Goal: Communication & Community: Answer question/provide support

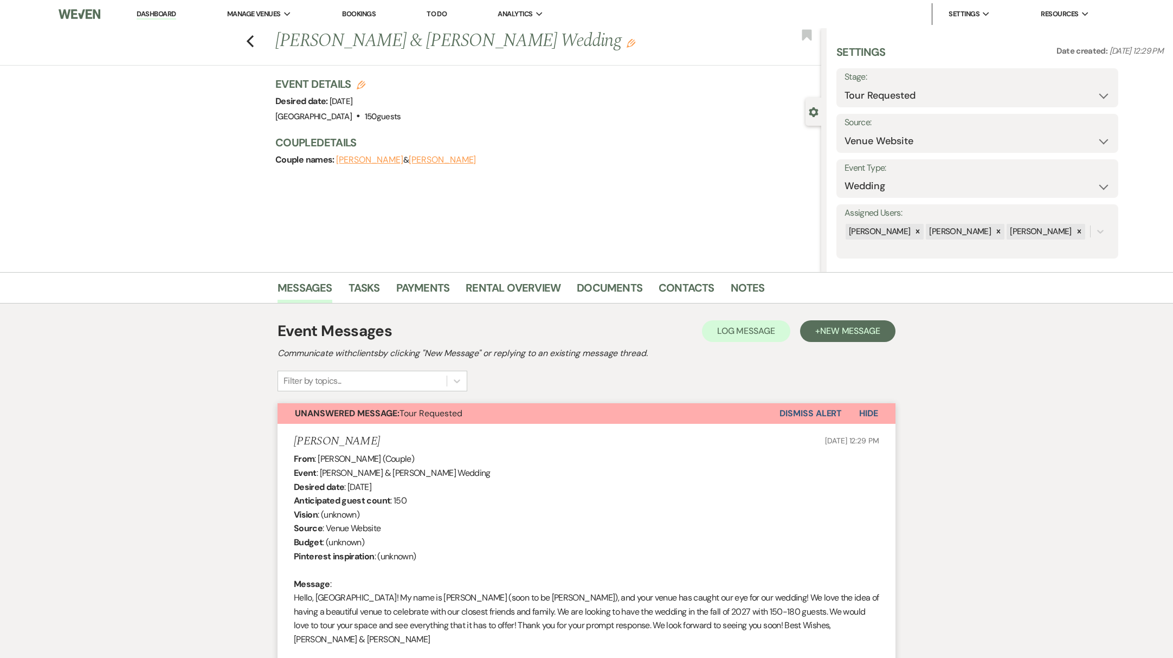
select select "2"
select select "5"
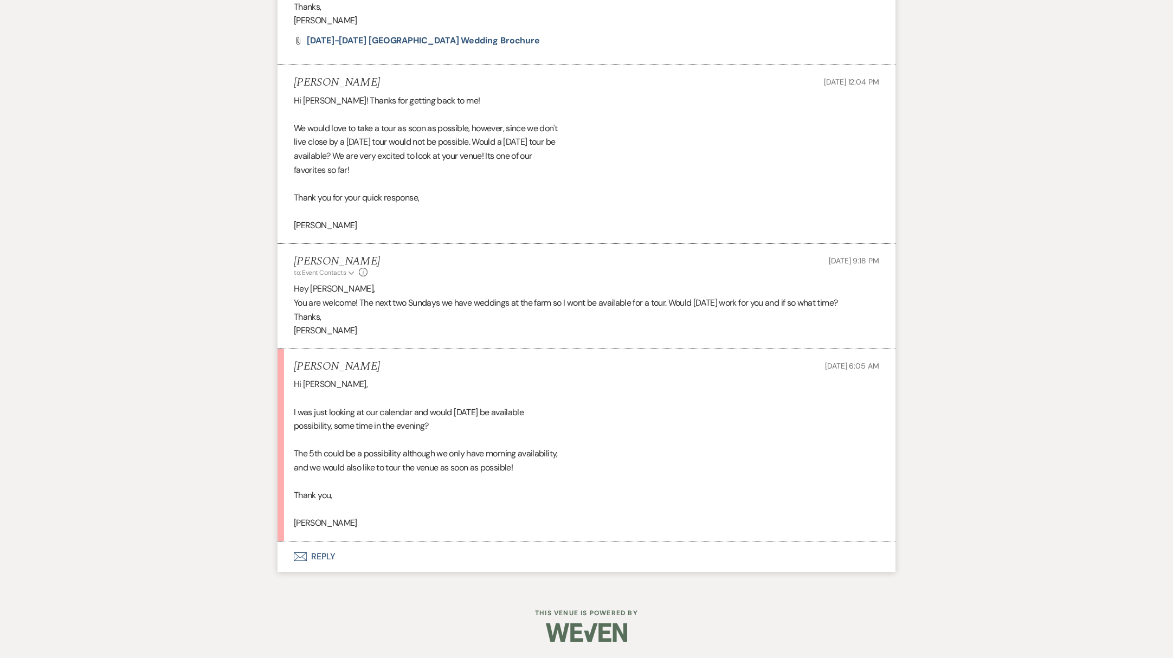
click at [314, 556] on button "Envelope Reply" at bounding box center [587, 557] width 618 height 30
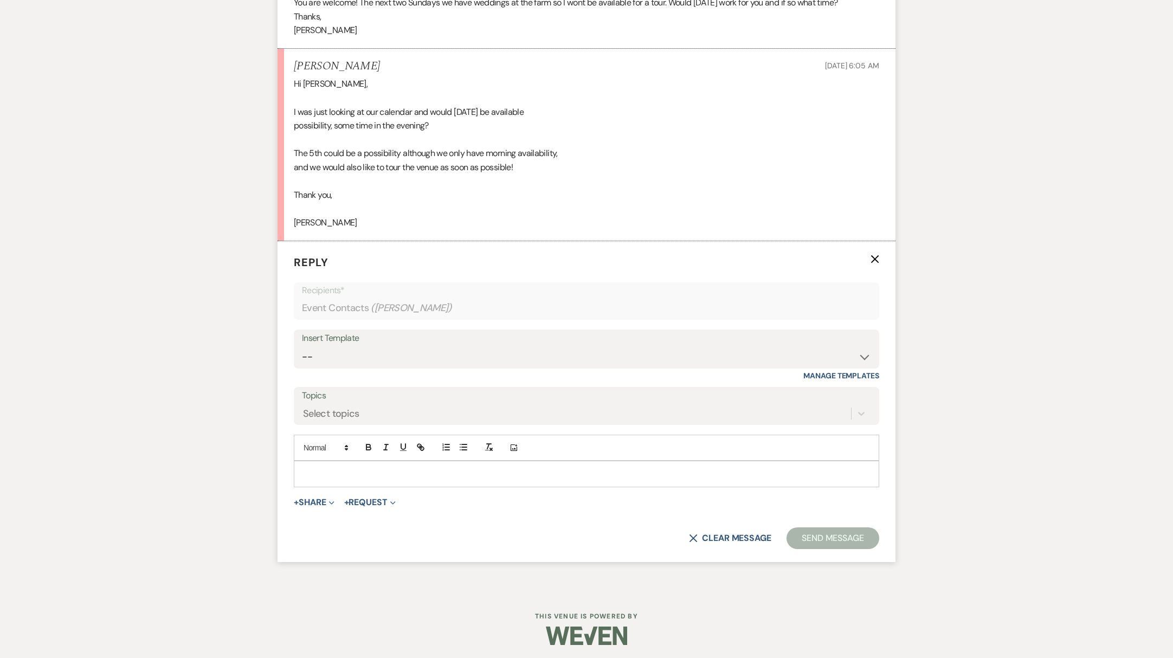
scroll to position [1250, 0]
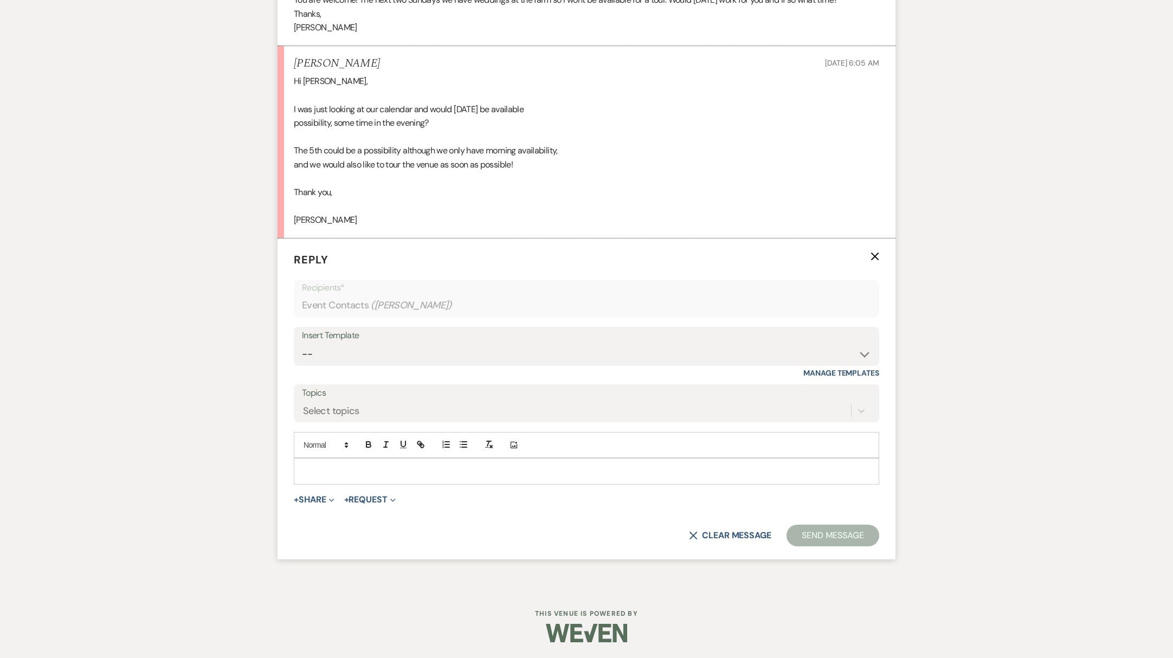
click at [341, 467] on p at bounding box center [587, 471] width 568 height 12
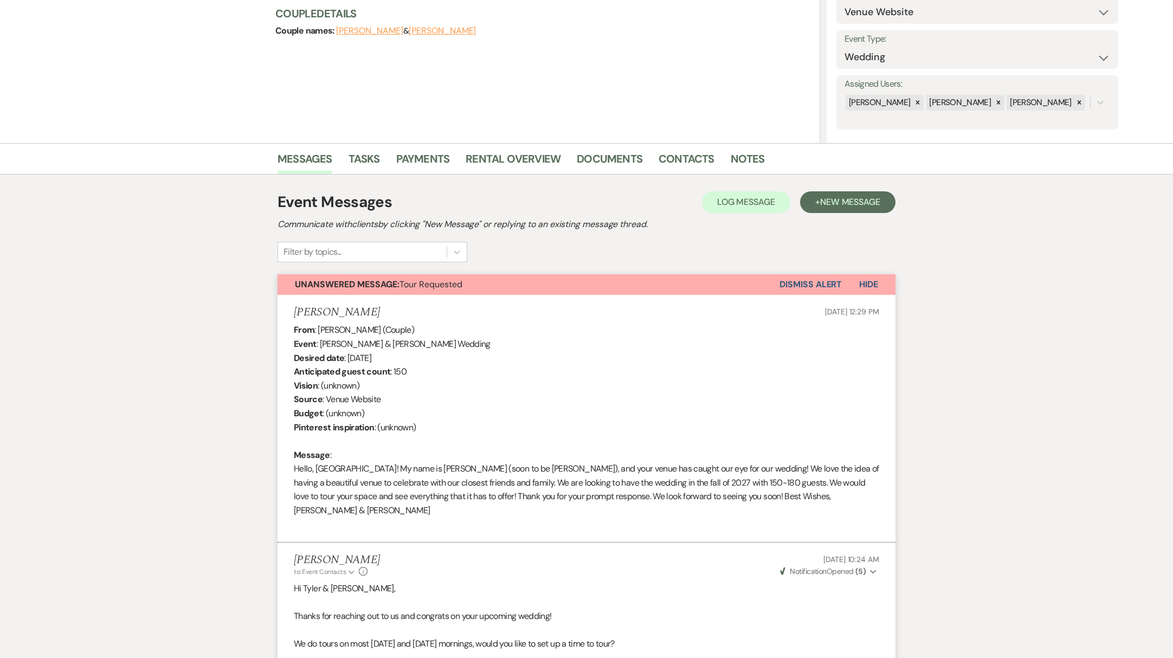
scroll to position [0, 0]
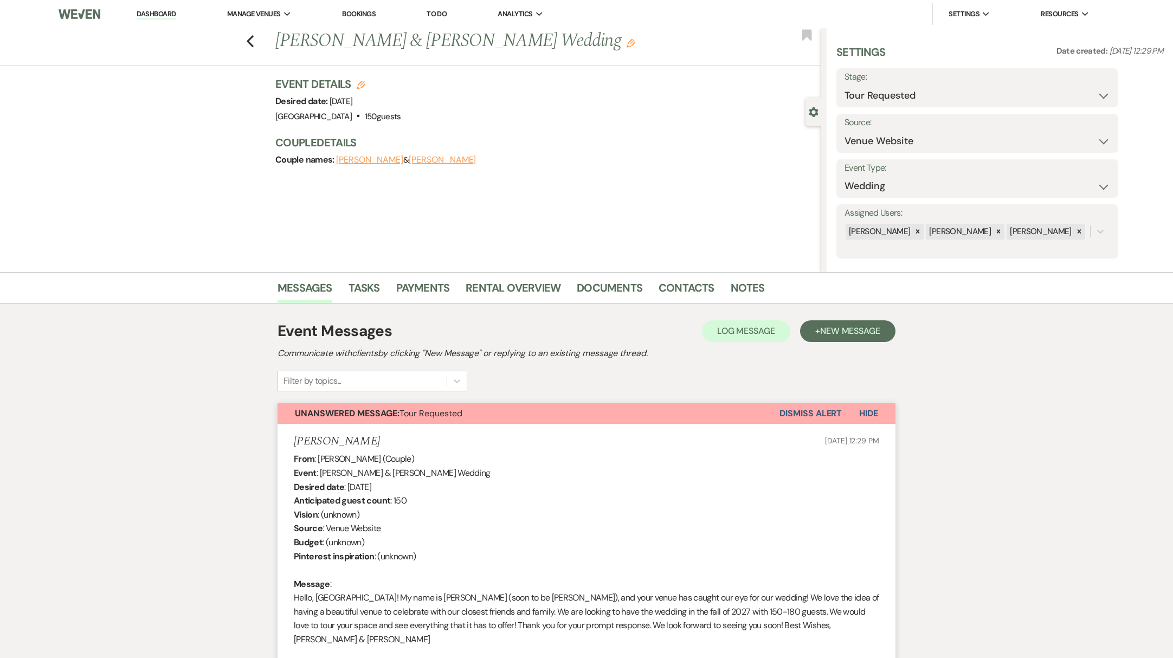
click at [160, 11] on link "Dashboard" at bounding box center [156, 14] width 39 height 10
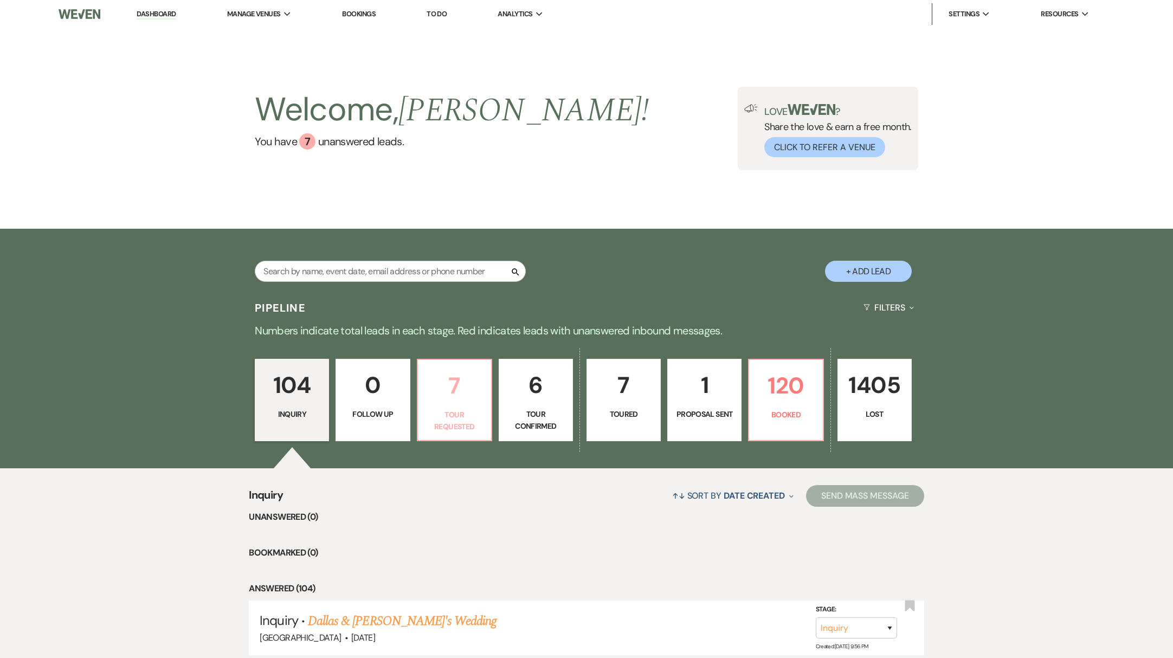
click at [476, 423] on p "Tour Requested" at bounding box center [455, 421] width 60 height 24
select select "2"
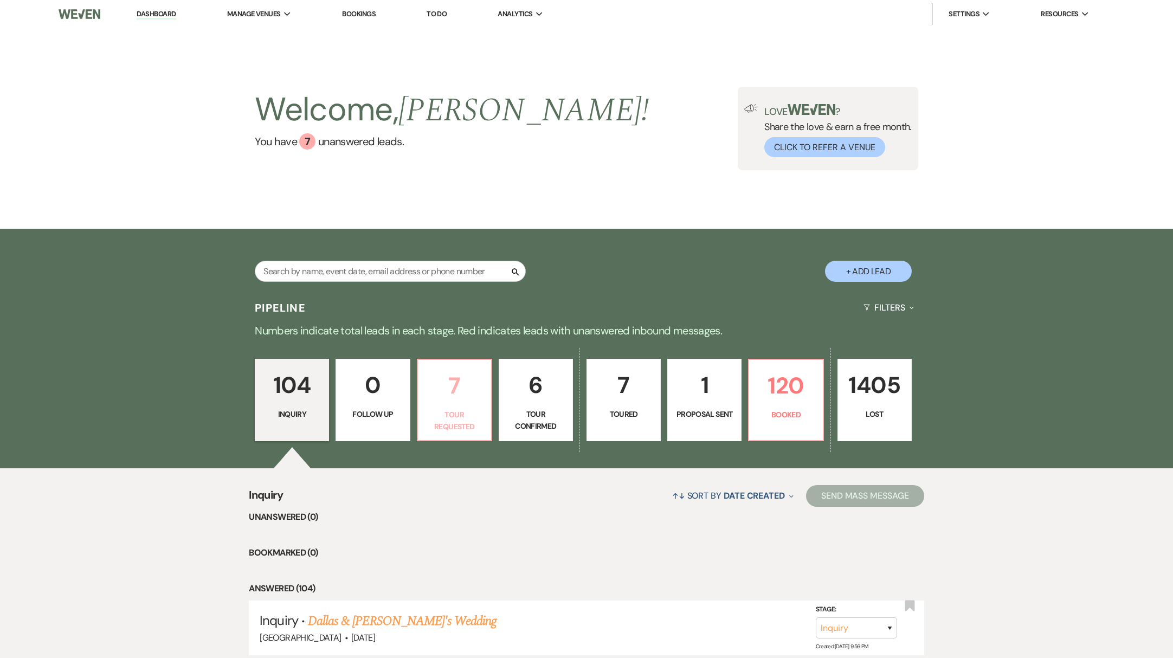
select select "2"
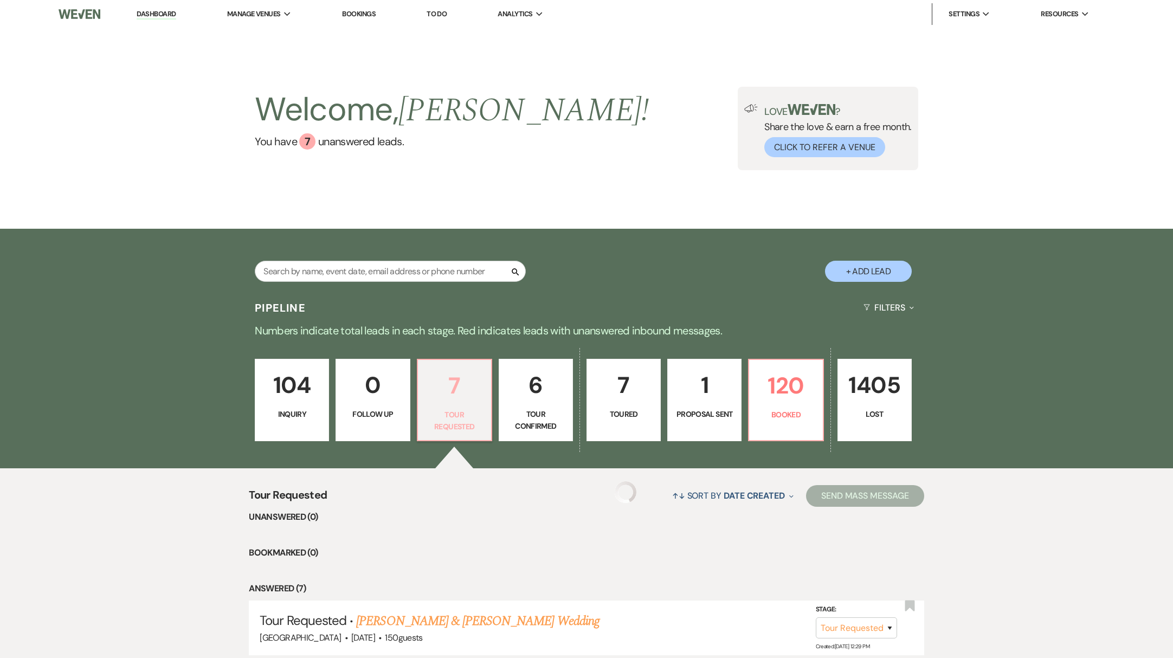
select select "2"
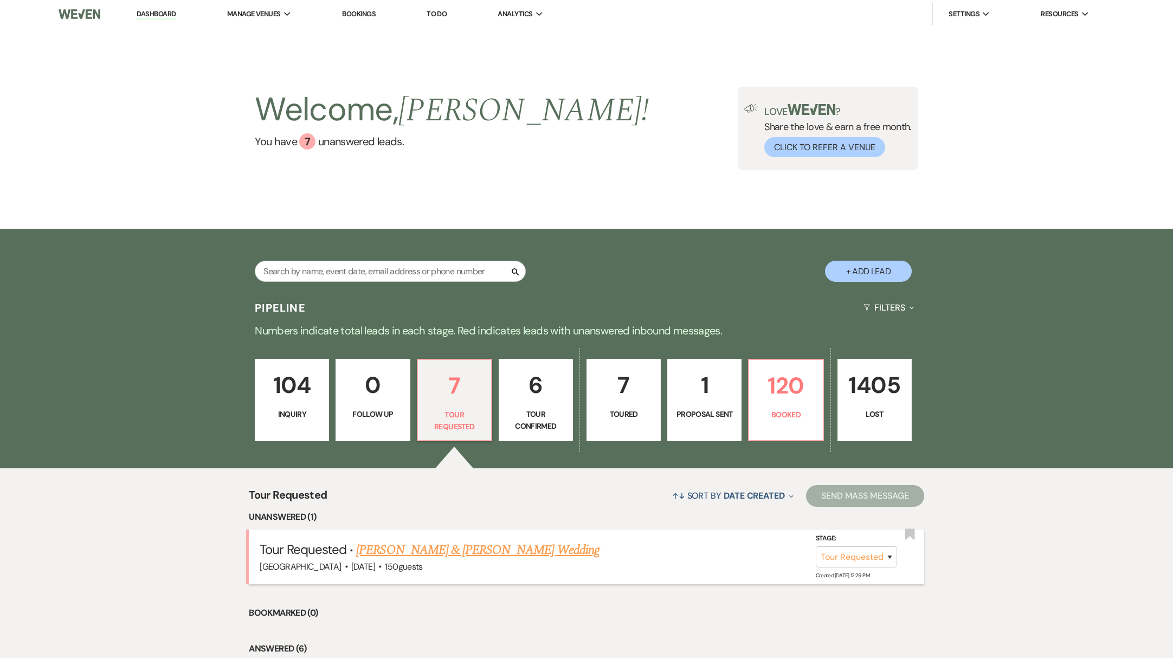
click at [431, 551] on link "[PERSON_NAME] & [PERSON_NAME] Wedding" at bounding box center [477, 551] width 243 height 20
select select "2"
select select "5"
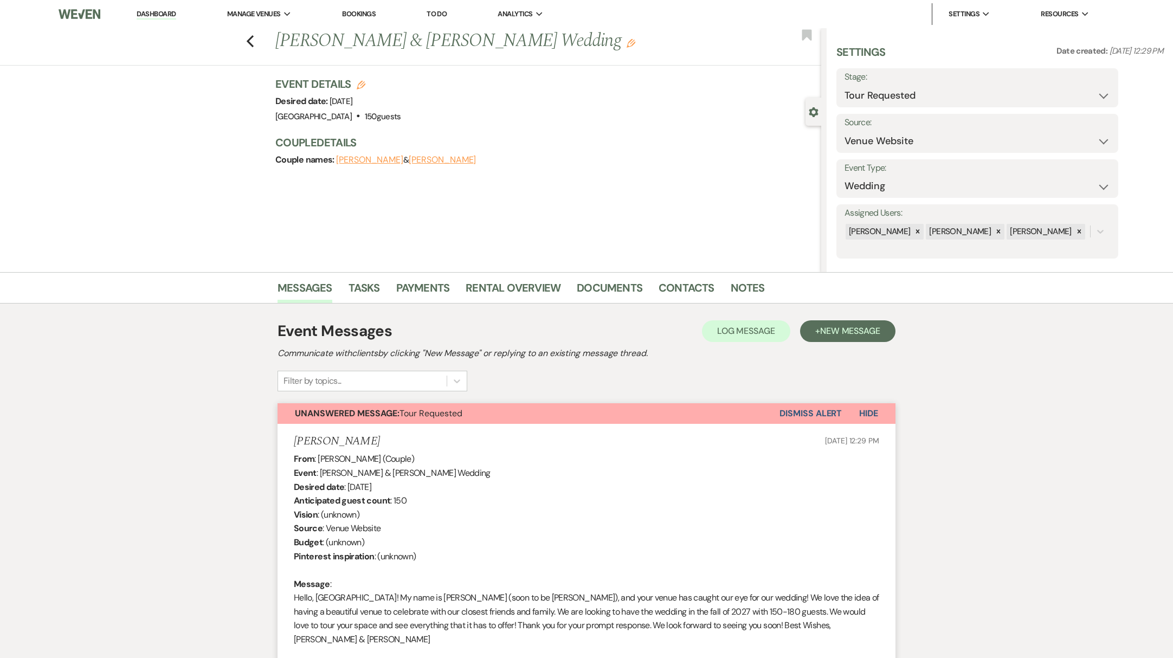
click at [162, 11] on link "Dashboard" at bounding box center [156, 14] width 39 height 10
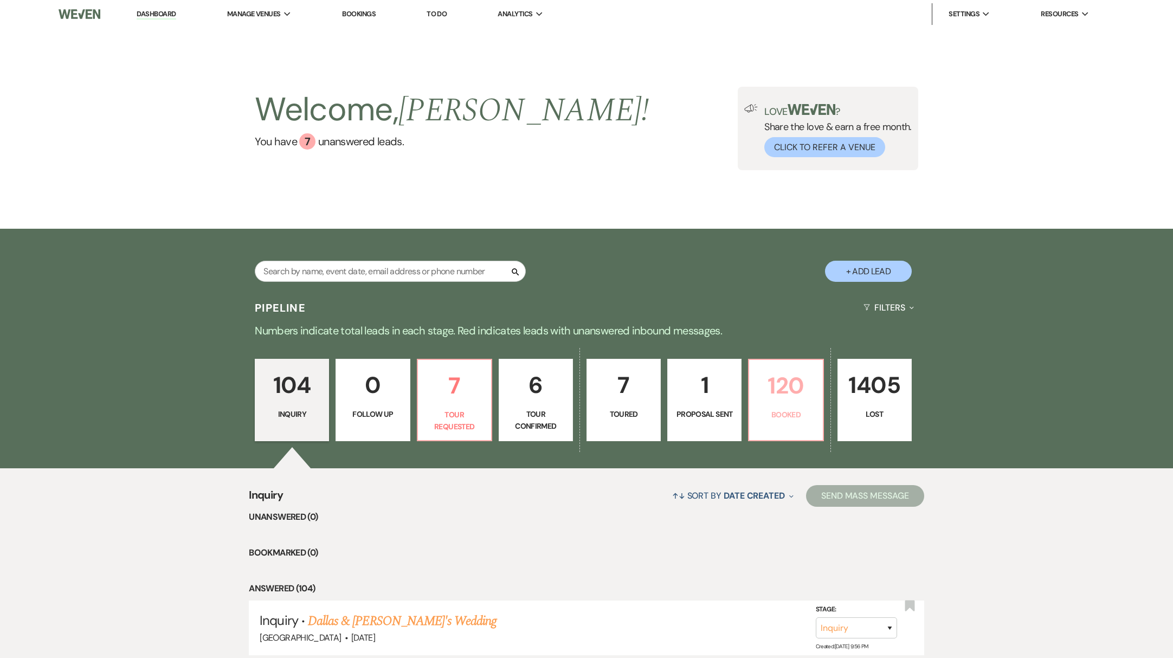
click at [788, 432] on link "120 Booked" at bounding box center [785, 400] width 75 height 82
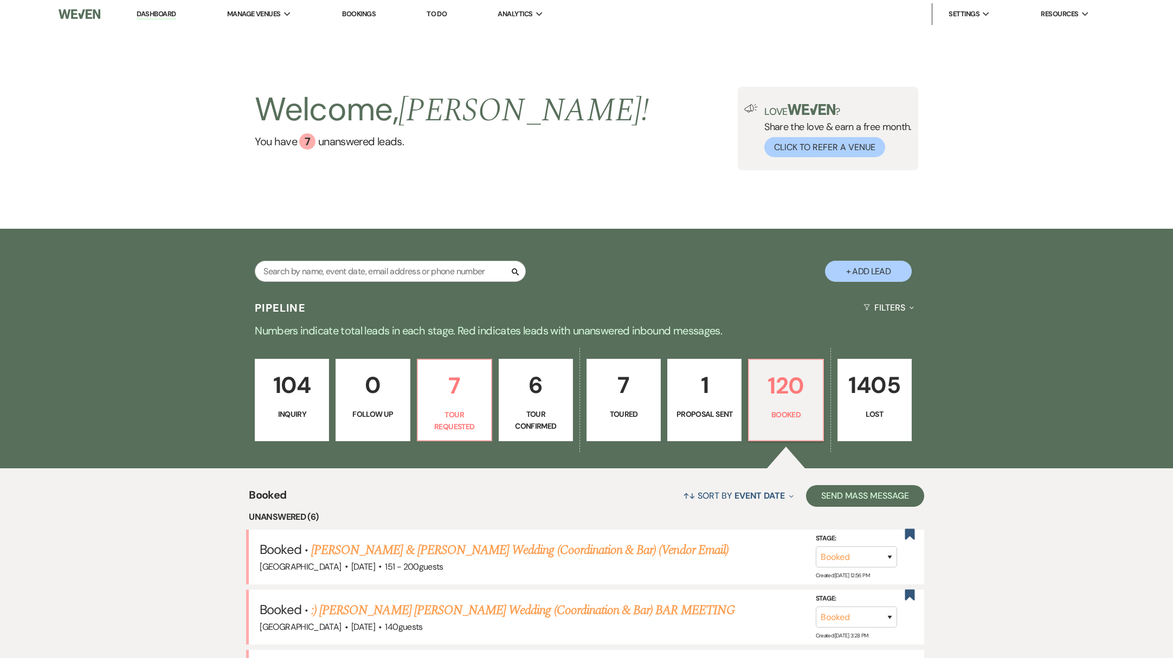
scroll to position [371, 0]
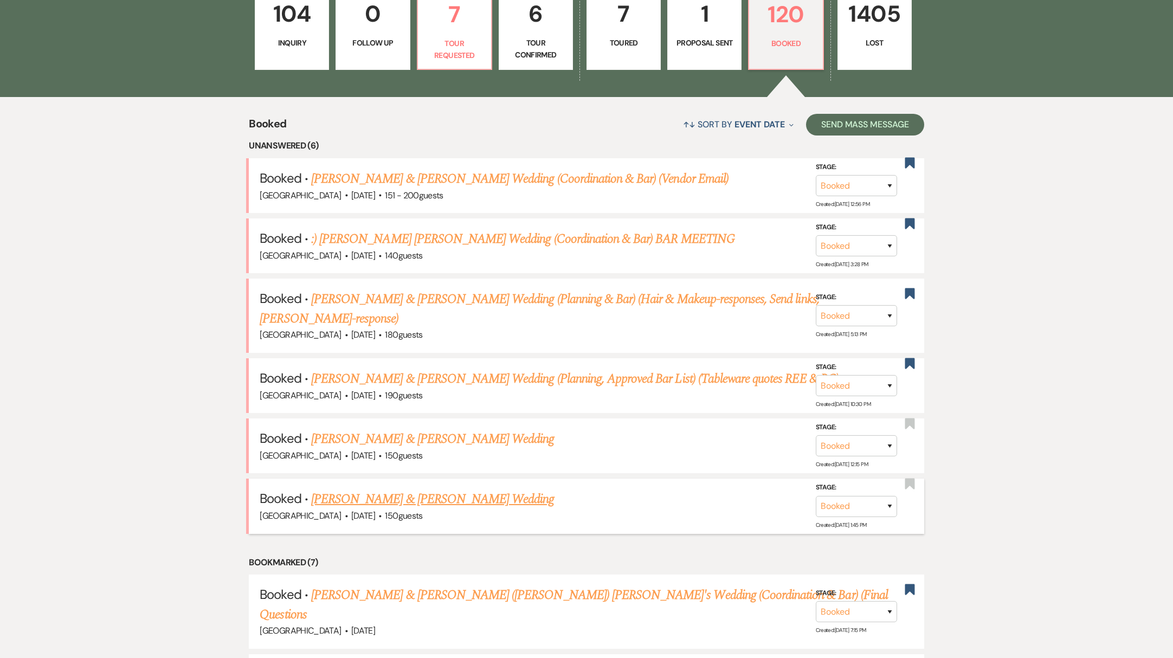
click at [401, 490] on link "[PERSON_NAME] & [PERSON_NAME] Wedding" at bounding box center [432, 500] width 243 height 20
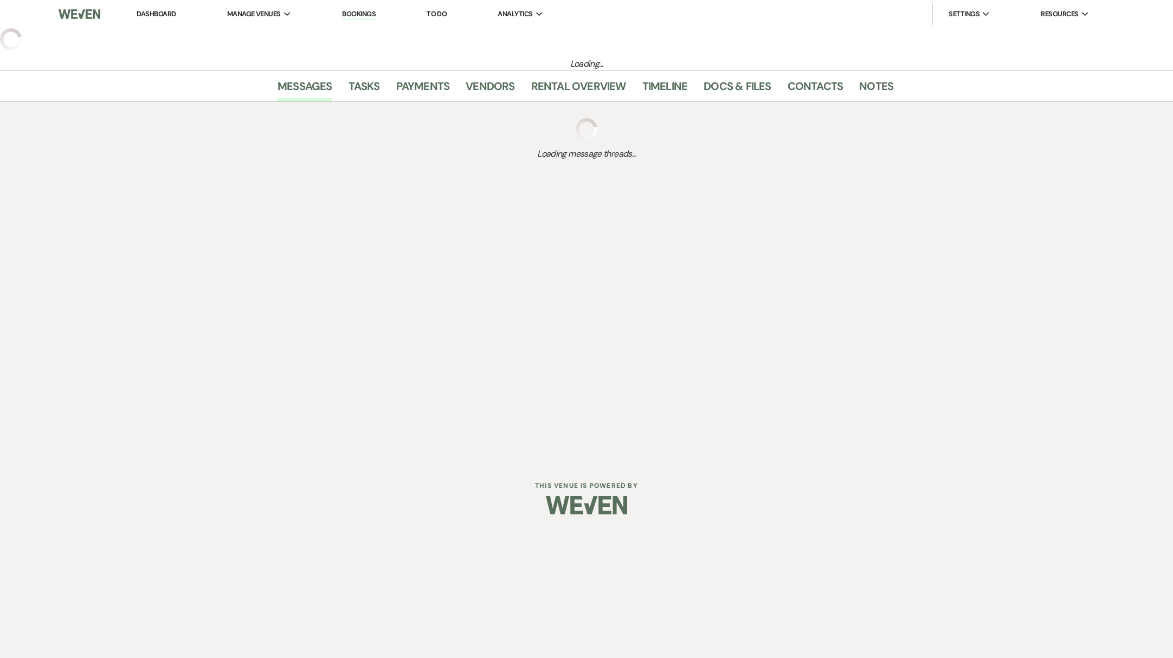
select select "5"
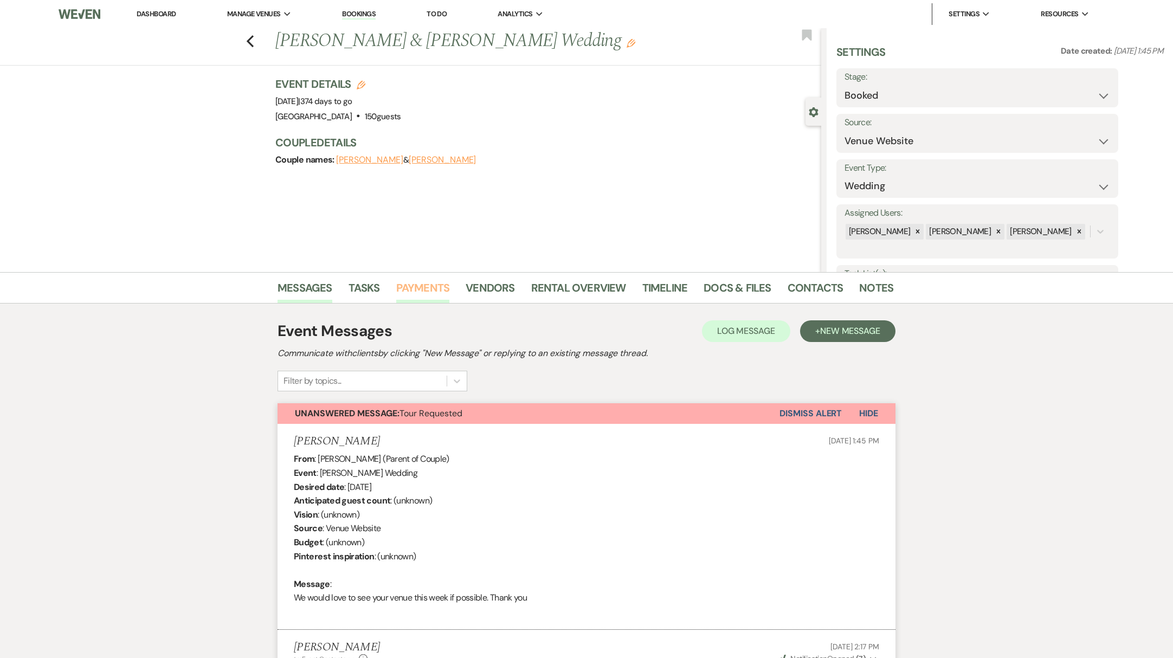
click at [428, 294] on link "Payments" at bounding box center [423, 291] width 54 height 24
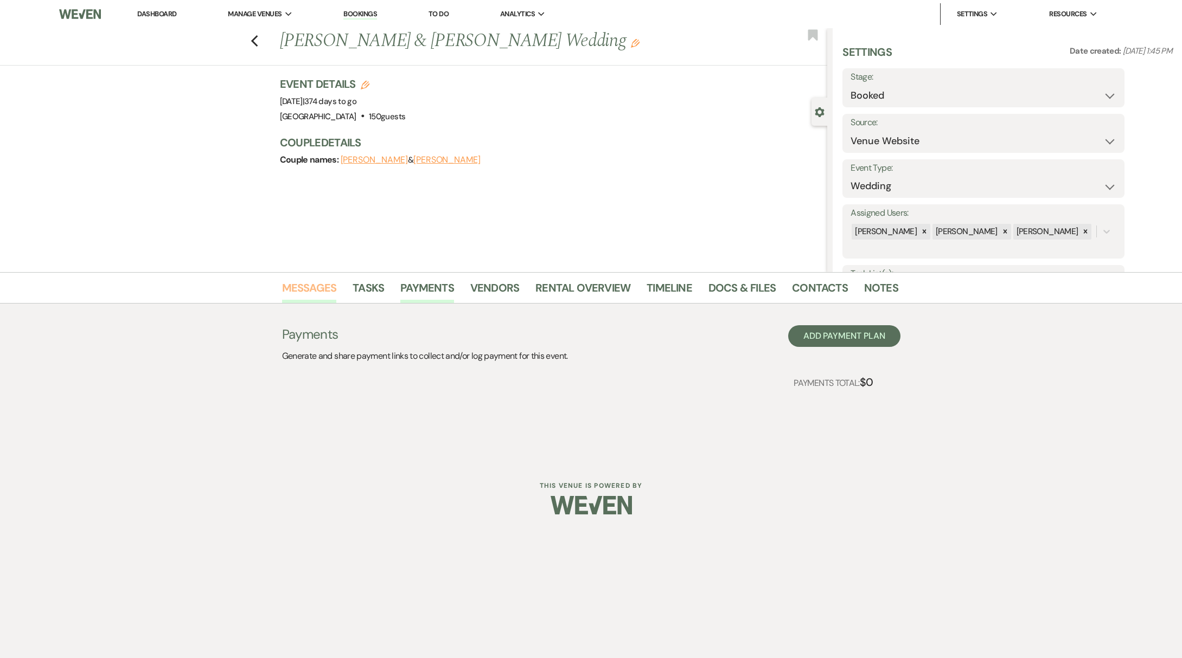
click at [317, 291] on link "Messages" at bounding box center [309, 291] width 55 height 24
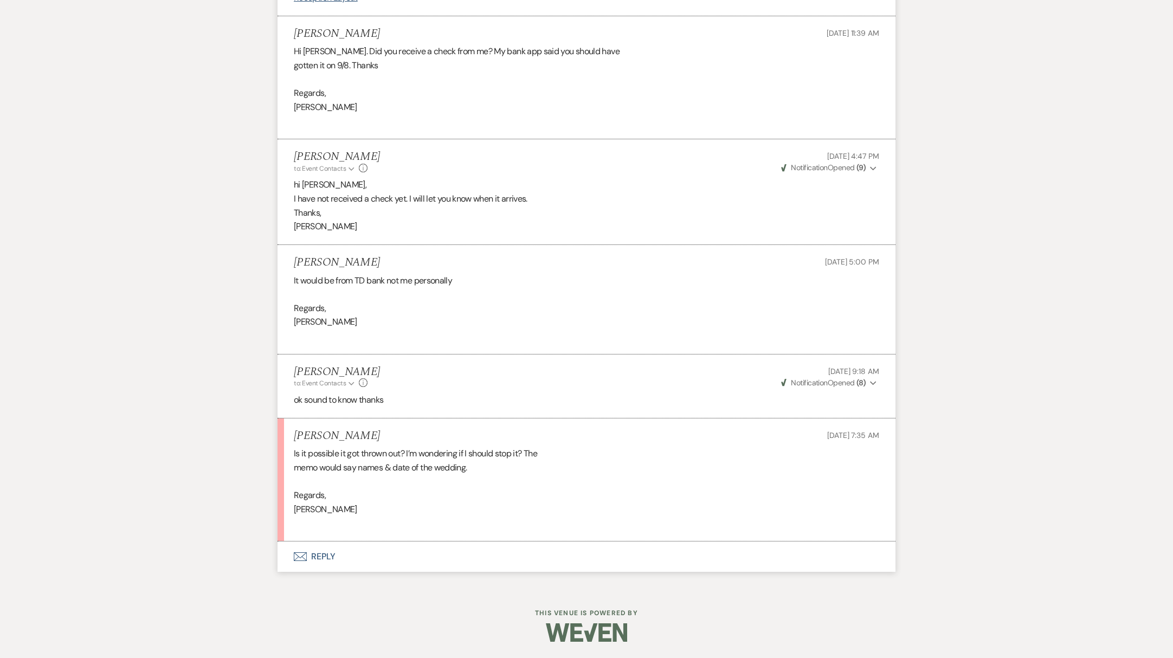
scroll to position [5651, 0]
click at [322, 557] on button "Envelope Reply" at bounding box center [587, 557] width 618 height 30
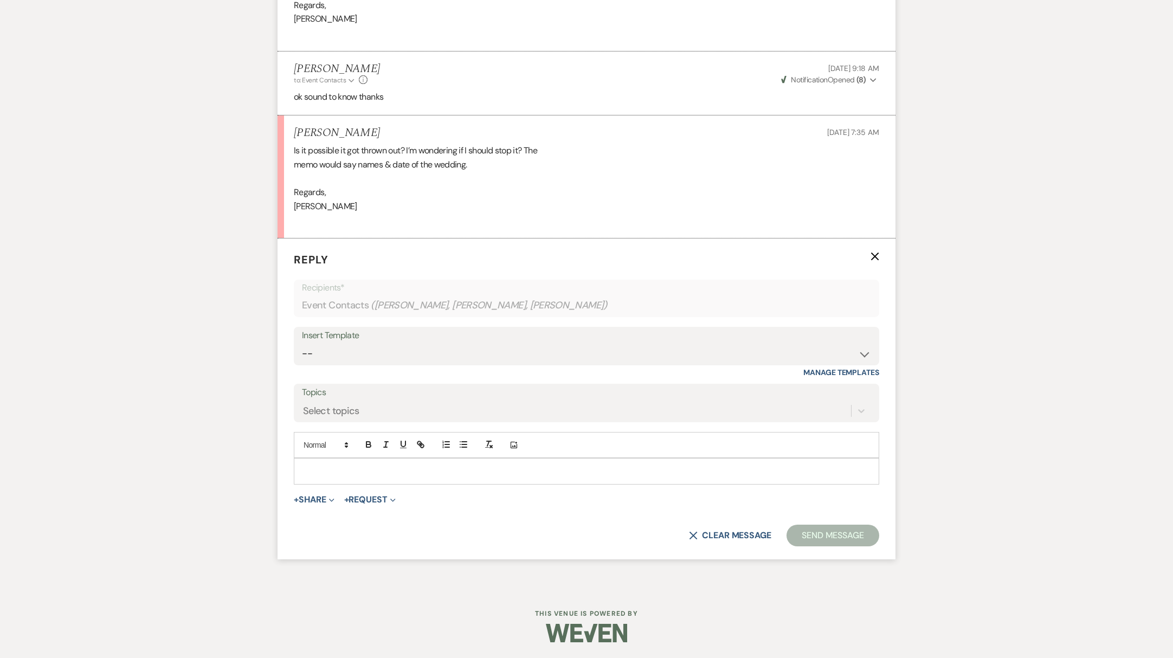
scroll to position [5954, 0]
click at [336, 470] on p at bounding box center [587, 471] width 568 height 12
drag, startPoint x: 360, startPoint y: 471, endPoint x: 255, endPoint y: 472, distance: 105.2
click at [813, 546] on button "Send Message" at bounding box center [833, 535] width 93 height 22
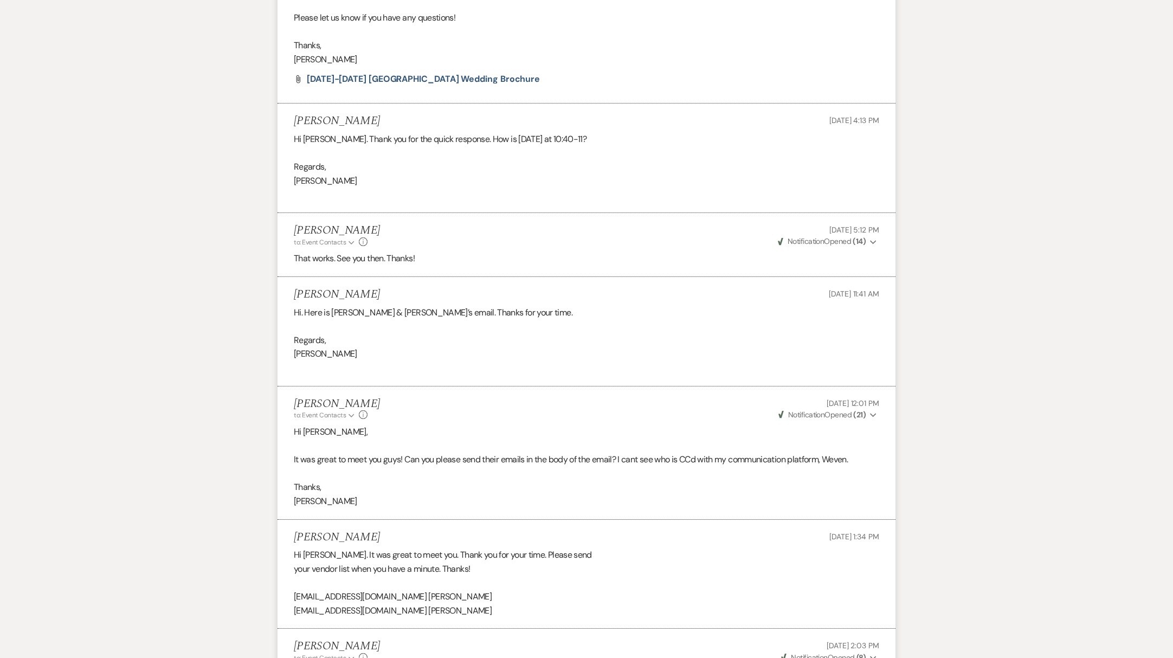
scroll to position [0, 0]
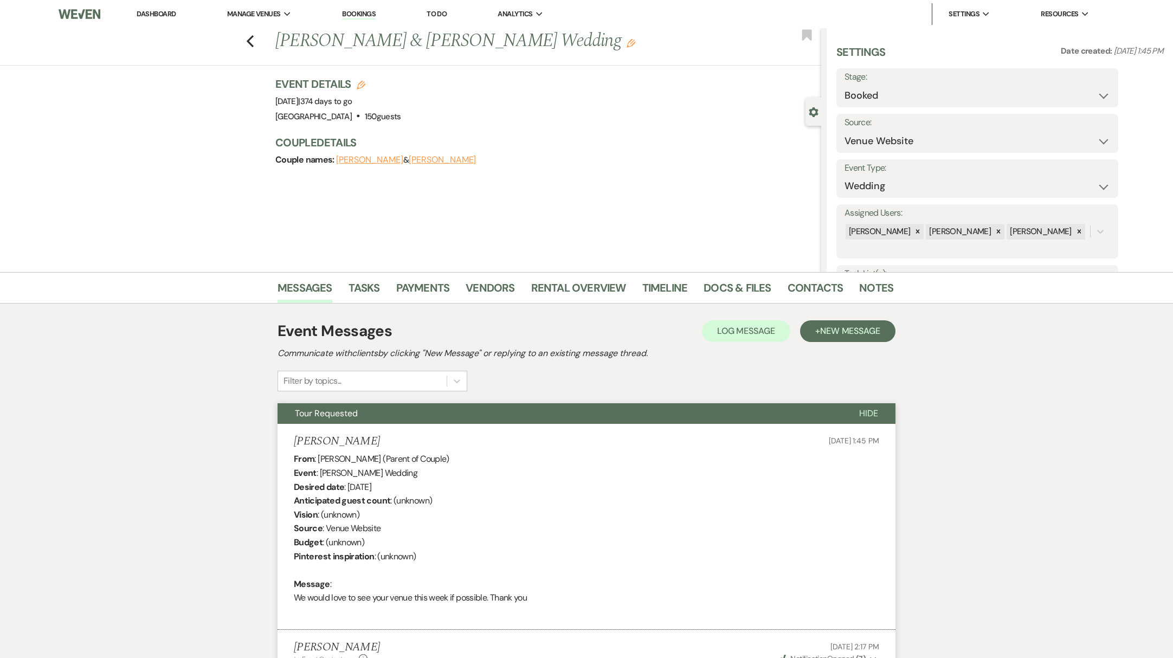
click at [165, 14] on link "Dashboard" at bounding box center [156, 13] width 39 height 9
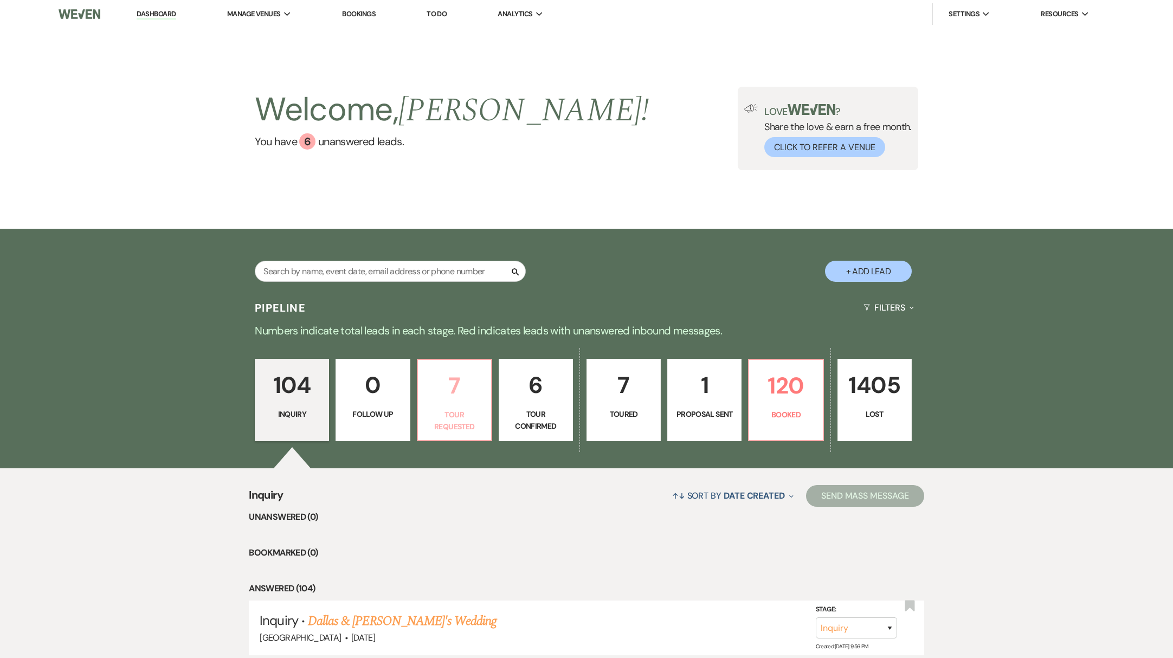
click at [467, 424] on p "Tour Requested" at bounding box center [455, 421] width 60 height 24
select select "2"
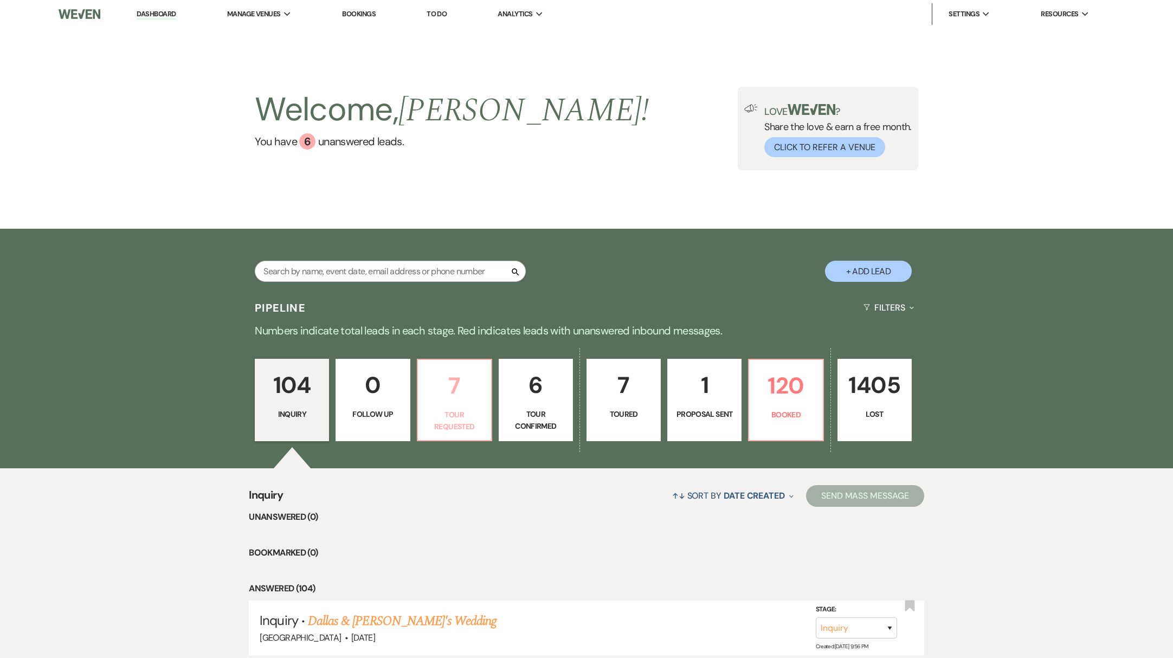
select select "2"
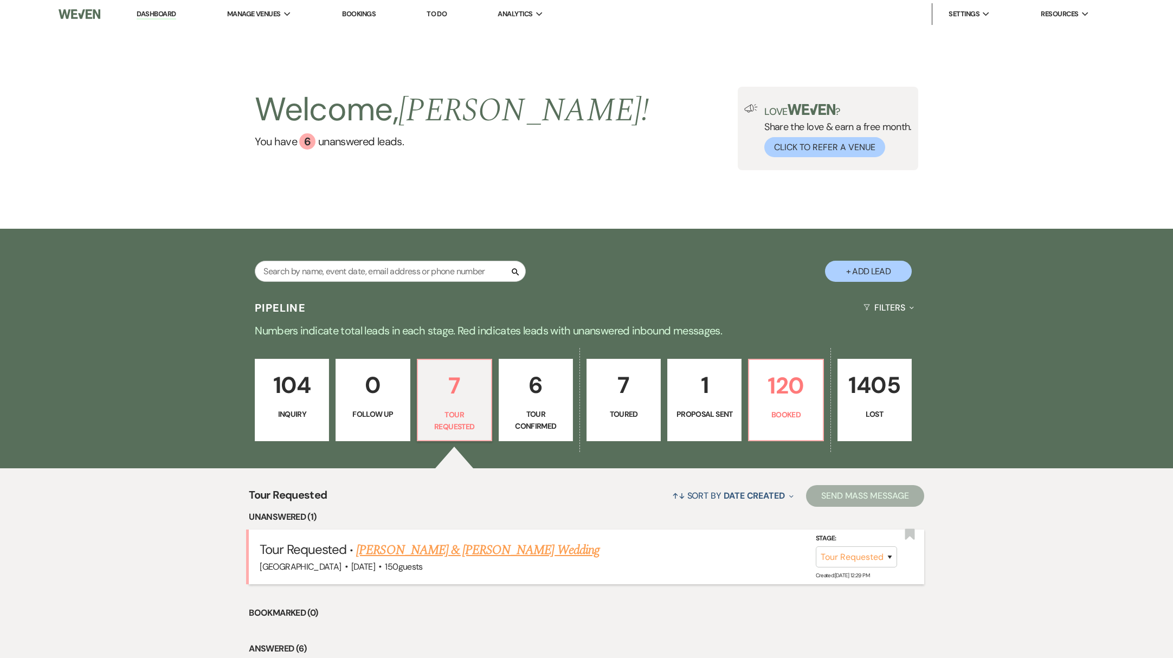
click at [476, 567] on div "[GEOGRAPHIC_DATA] · [DATE] · 150 guests" at bounding box center [586, 567] width 653 height 14
click at [476, 554] on link "[PERSON_NAME] & [PERSON_NAME] Wedding" at bounding box center [477, 551] width 243 height 20
select select "2"
select select "5"
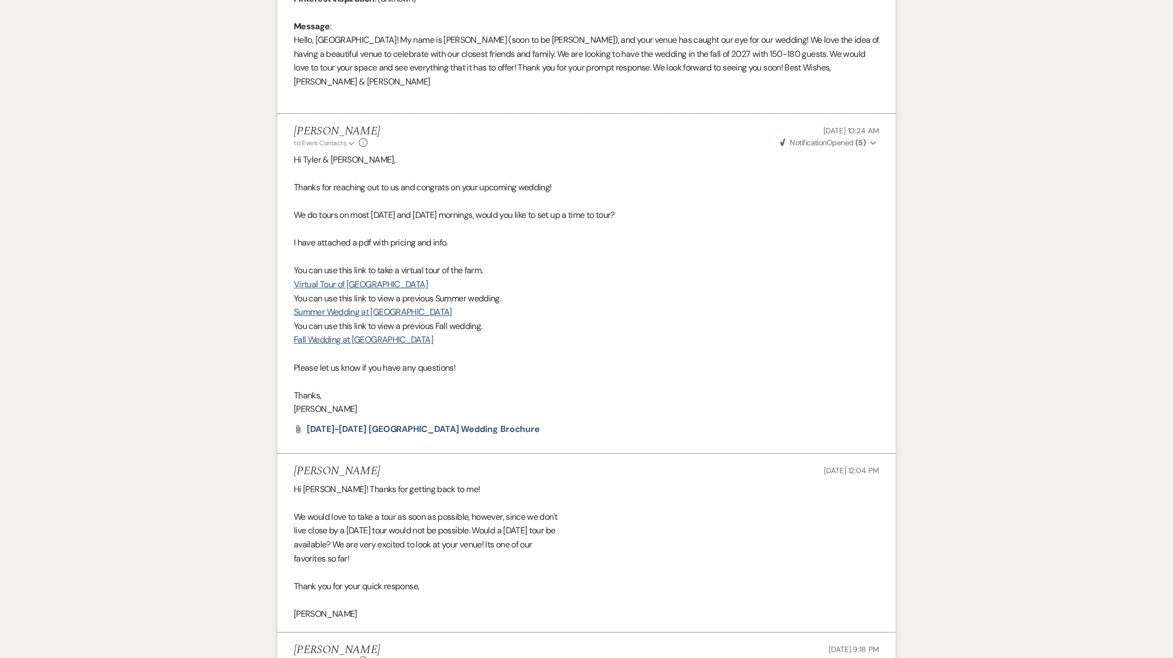
scroll to position [927, 0]
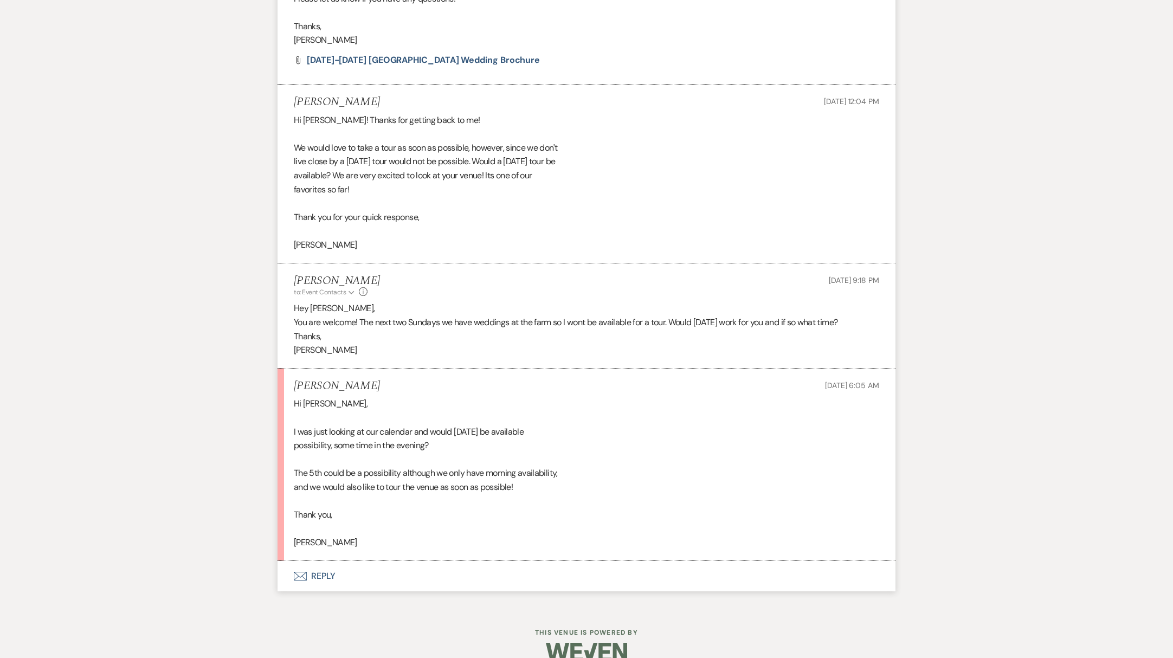
click at [329, 578] on button "Envelope Reply" at bounding box center [587, 576] width 618 height 30
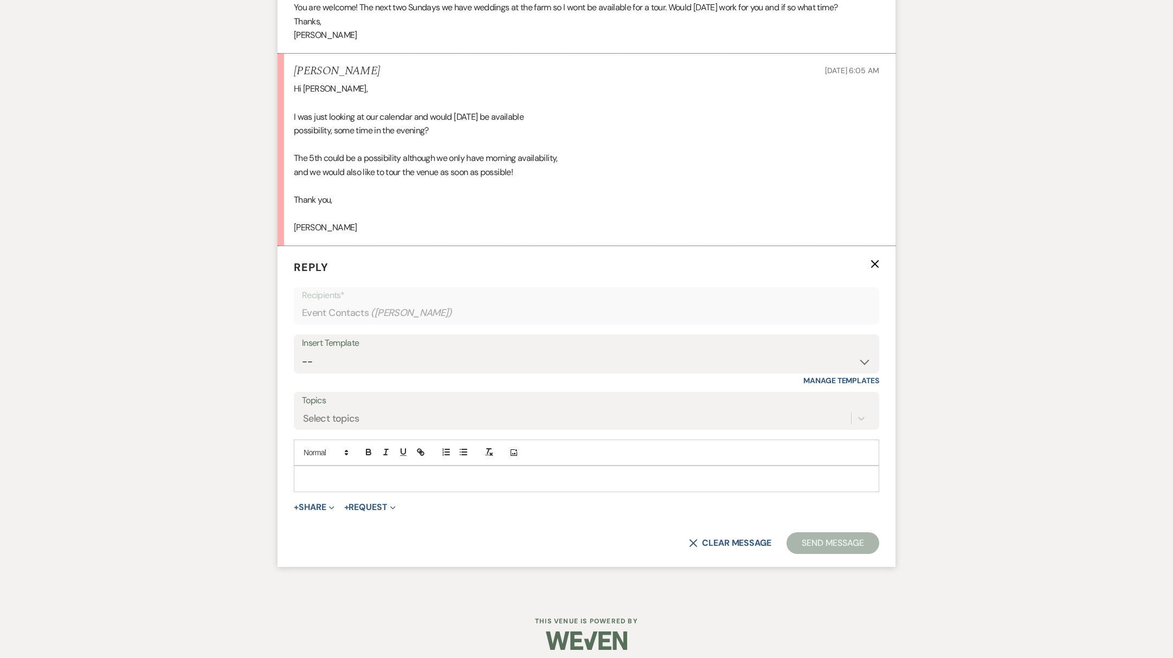
scroll to position [1250, 0]
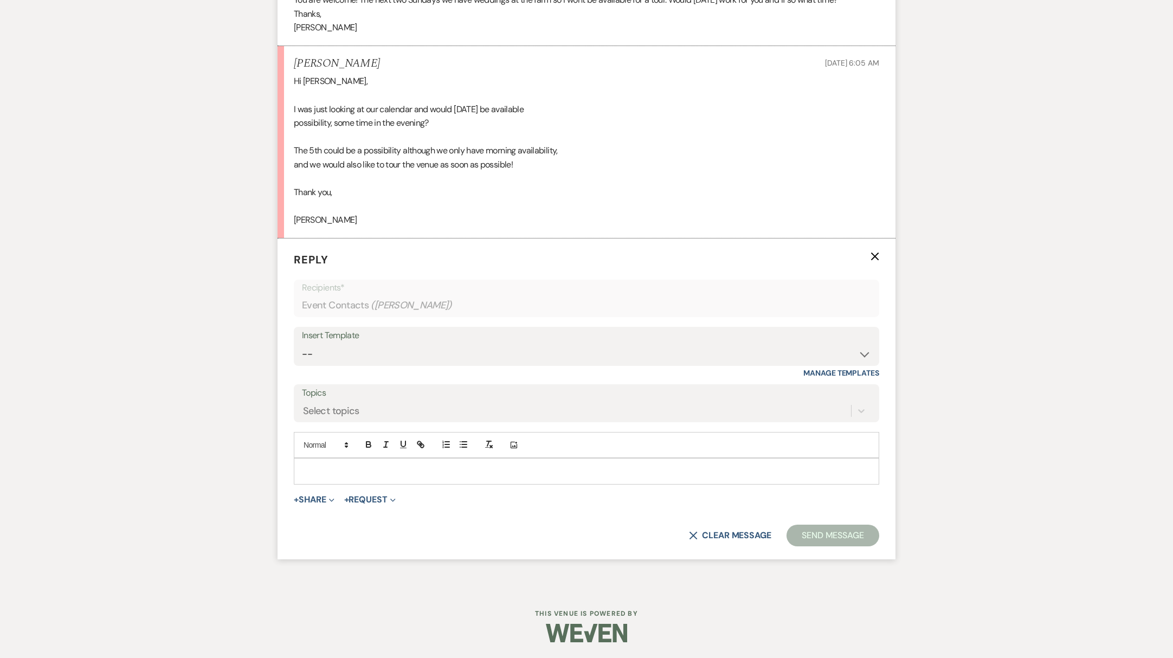
click at [351, 477] on p at bounding box center [587, 471] width 568 height 12
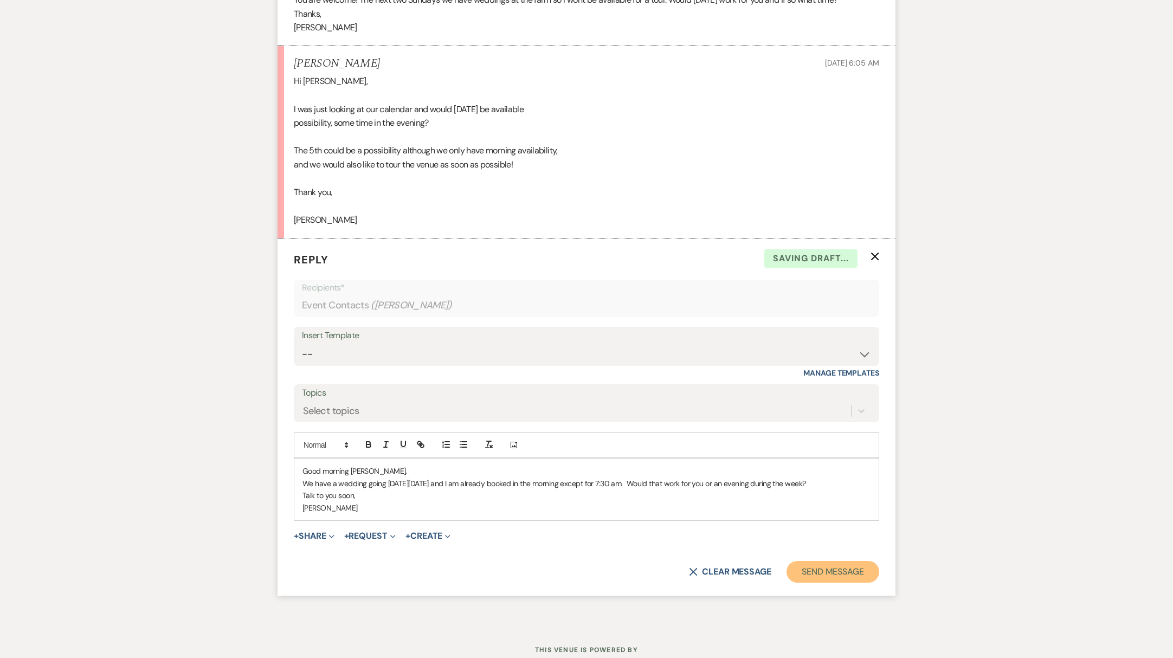
click at [837, 567] on button "Send Message" at bounding box center [833, 572] width 93 height 22
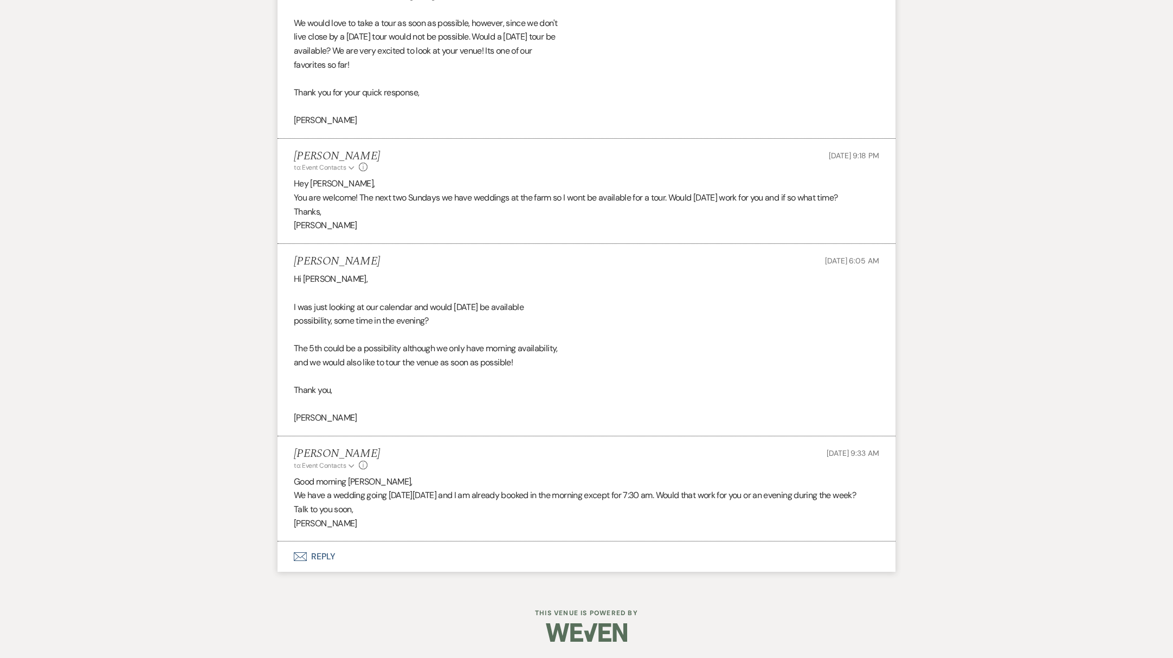
scroll to position [1052, 0]
